Goal: Task Accomplishment & Management: Manage account settings

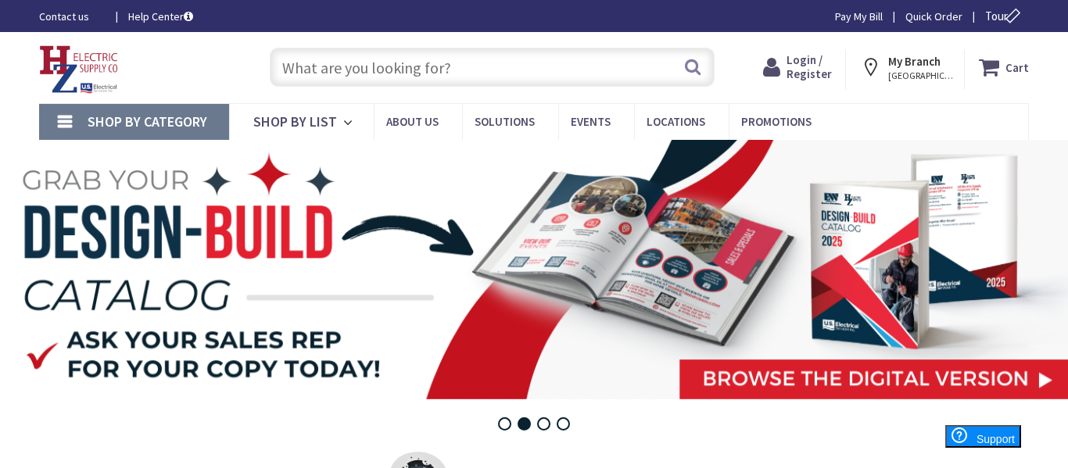
click at [786, 58] on icon at bounding box center [774, 67] width 23 height 28
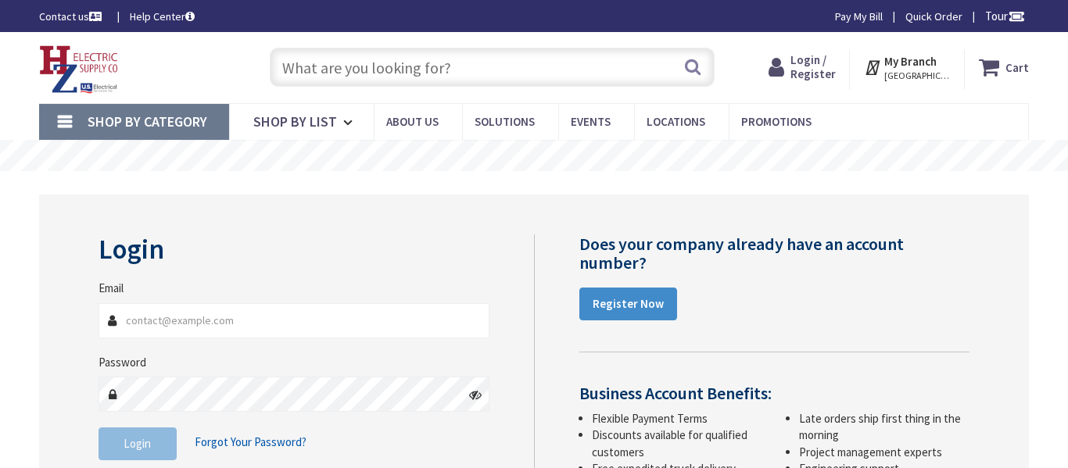
type input "[PERSON_NAME][EMAIL_ADDRESS][DOMAIN_NAME]"
click at [155, 428] on button "Login" at bounding box center [137, 444] width 78 height 33
